Goal: Complete application form

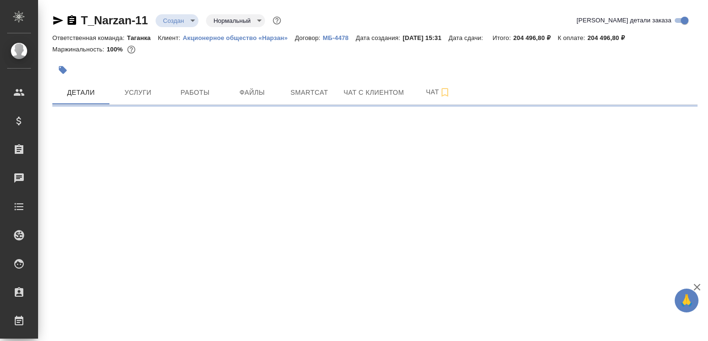
select select "RU"
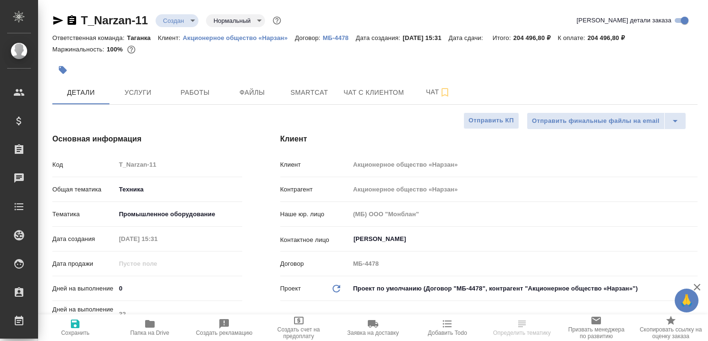
type textarea "x"
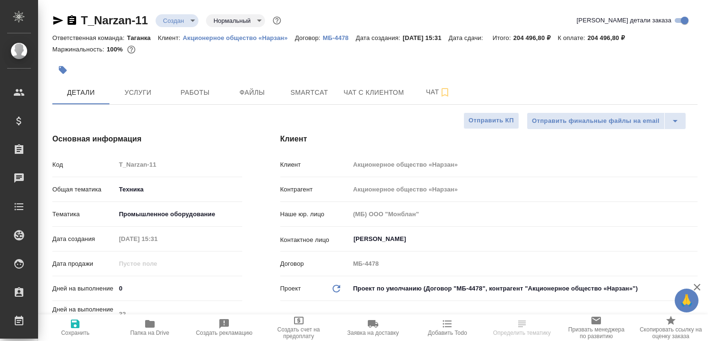
type textarea "x"
type input "[PERSON_NAME]"
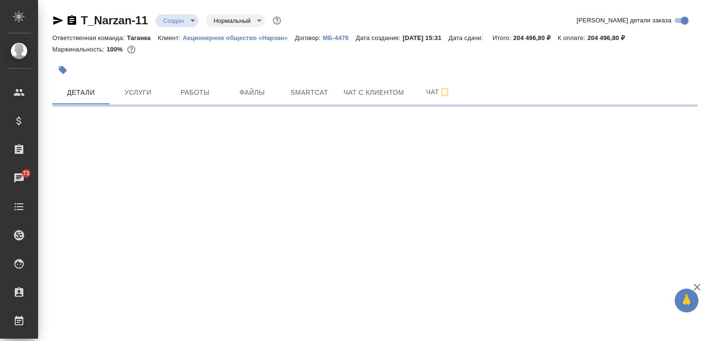
select select "RU"
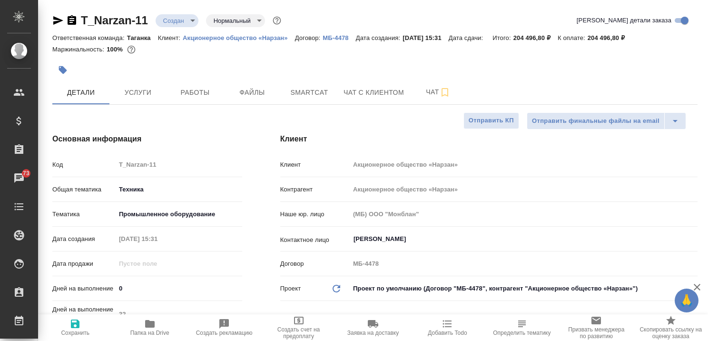
type textarea "x"
